Goal: Register for event/course

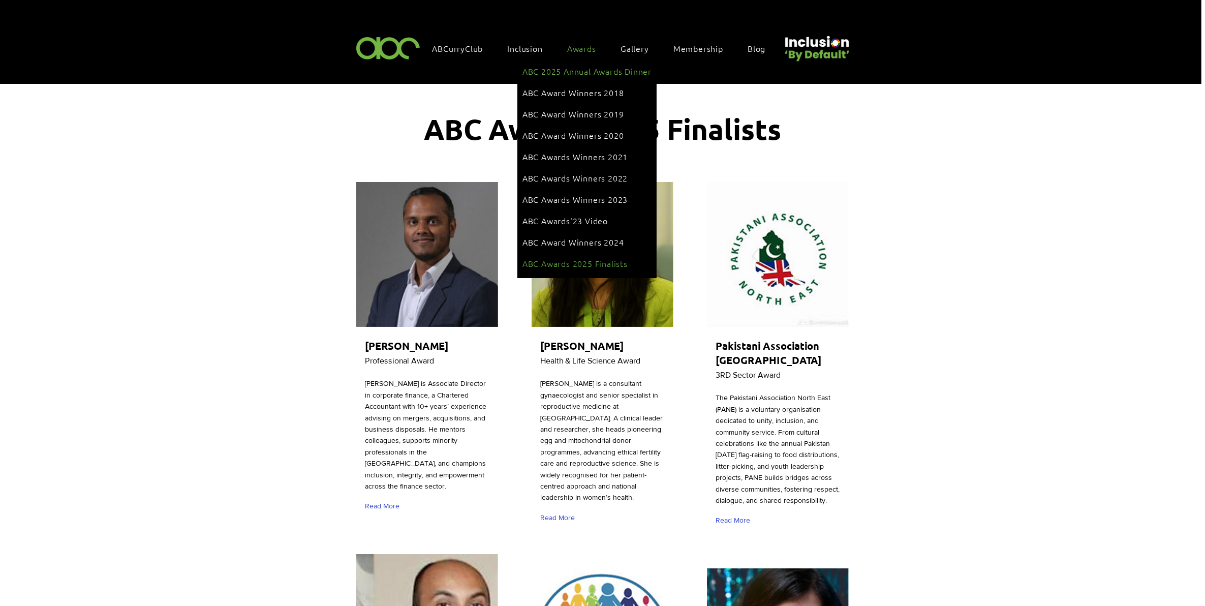
click at [571, 74] on span "ABC 2025 Annual Awards Dinner" at bounding box center [586, 71] width 129 height 11
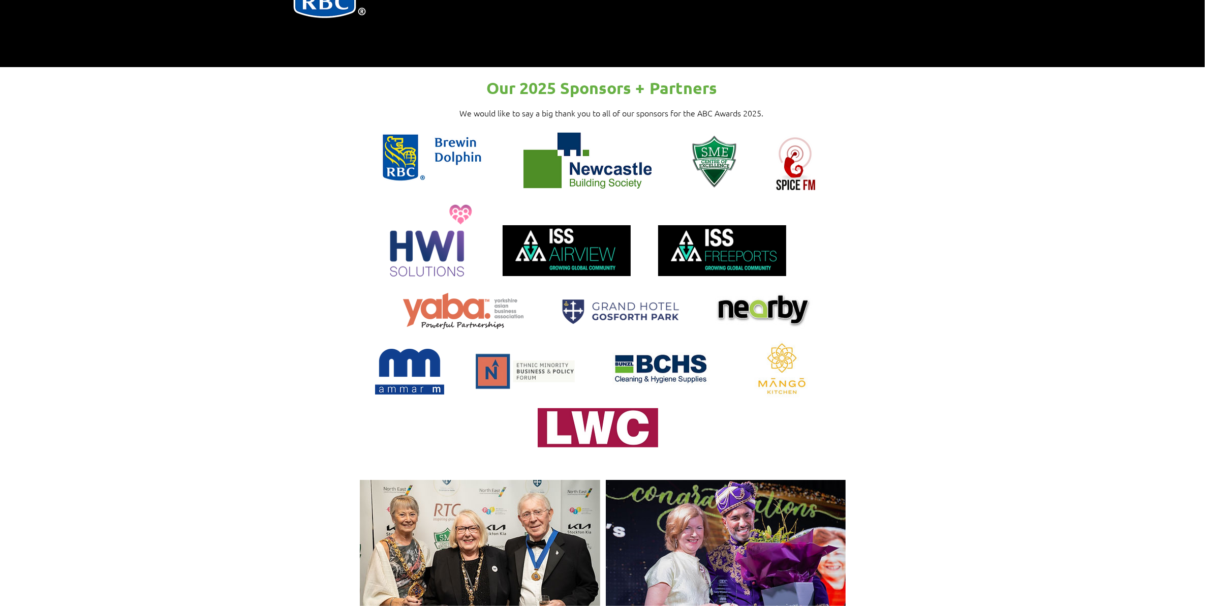
scroll to position [953, 0]
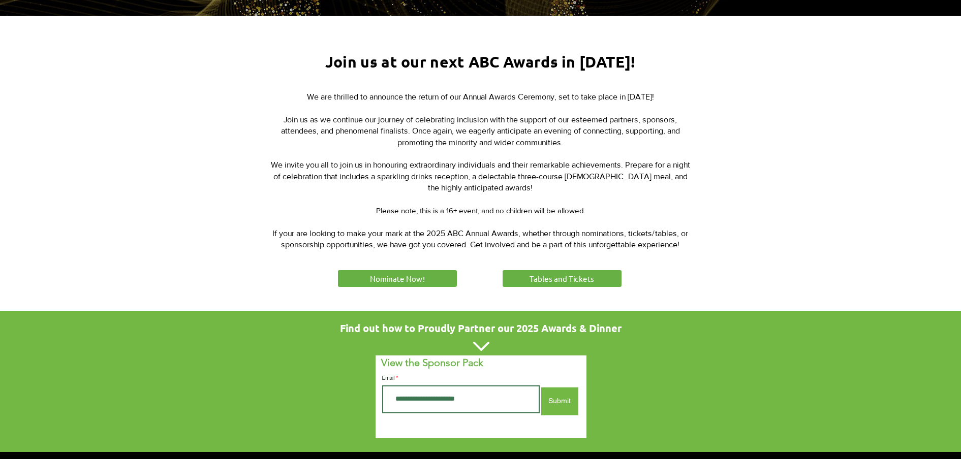
scroll to position [445, 0]
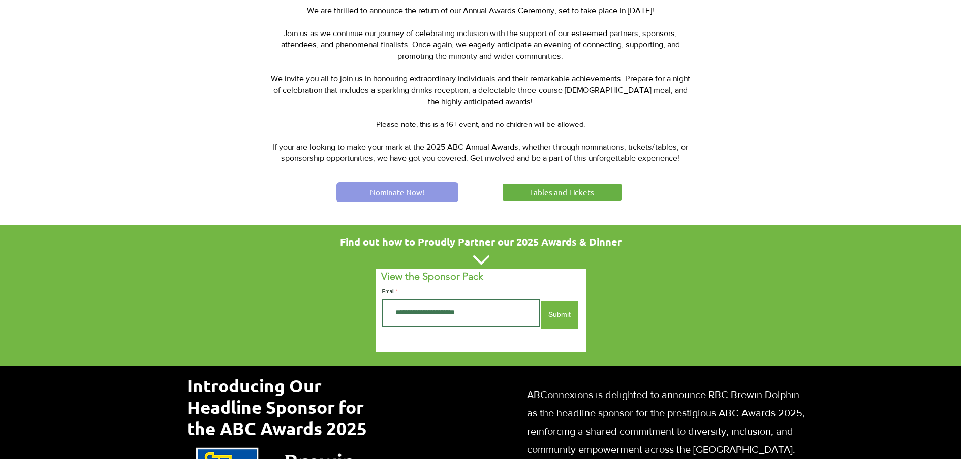
click at [402, 187] on span "Nominate Now!" at bounding box center [397, 192] width 55 height 11
